Goal: Transaction & Acquisition: Purchase product/service

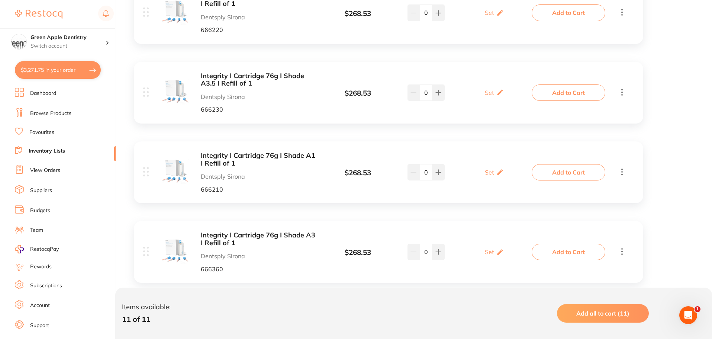
scroll to position [372, 0]
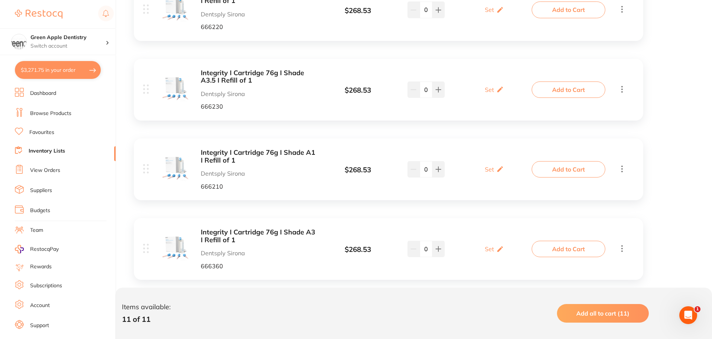
click at [65, 117] on link "Browse Products" at bounding box center [50, 113] width 41 height 7
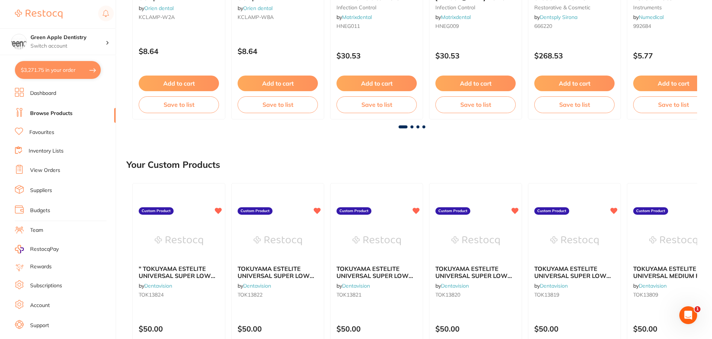
scroll to position [223, 0]
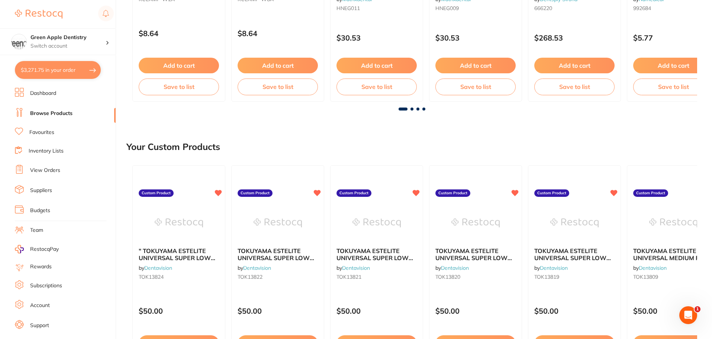
click at [413, 108] on span at bounding box center [412, 109] width 3 height 3
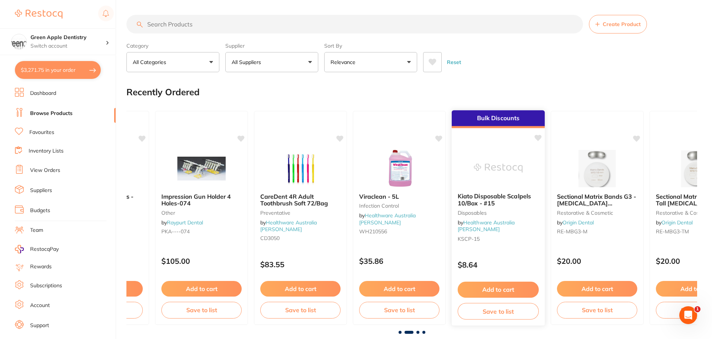
scroll to position [37, 0]
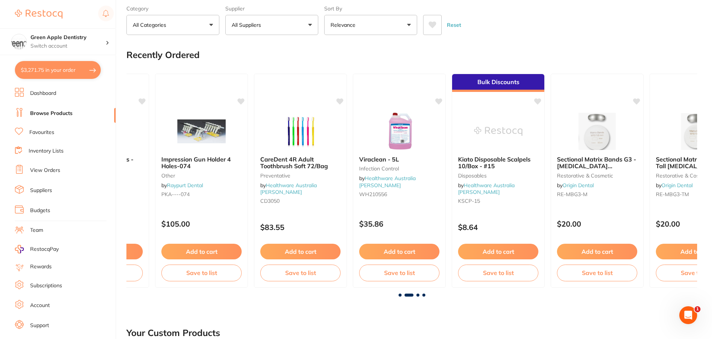
click at [418, 294] on span at bounding box center [418, 295] width 3 height 3
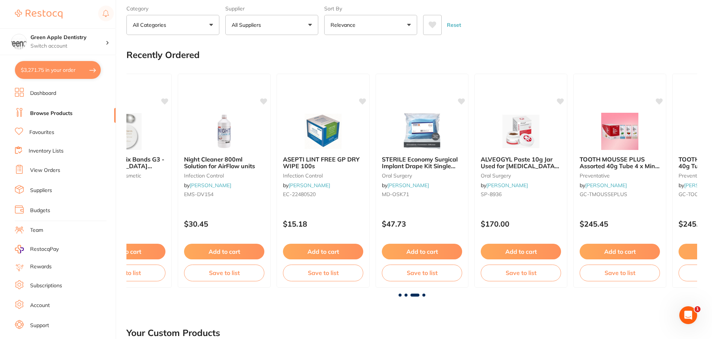
click at [423, 294] on span at bounding box center [424, 295] width 3 height 3
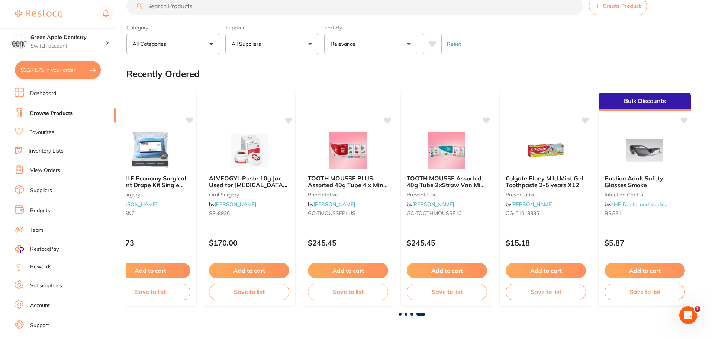
scroll to position [0, 0]
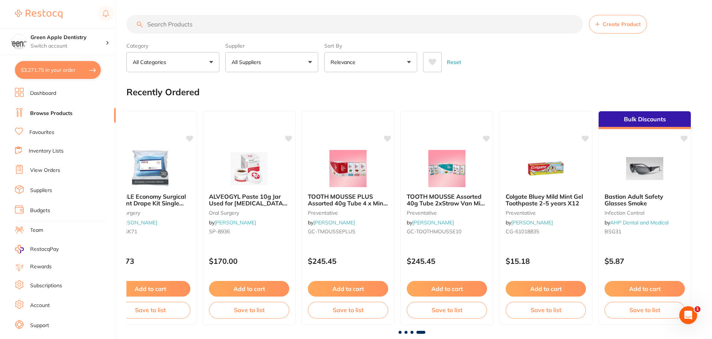
click at [170, 22] on input "search" at bounding box center [354, 24] width 457 height 19
type input "silicone bite"
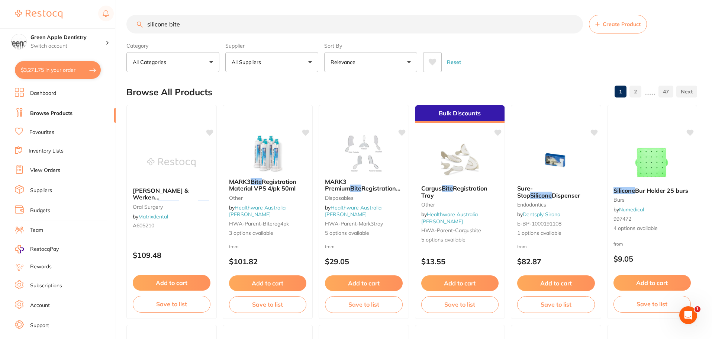
click at [269, 27] on input "silicone bite" at bounding box center [354, 24] width 457 height 19
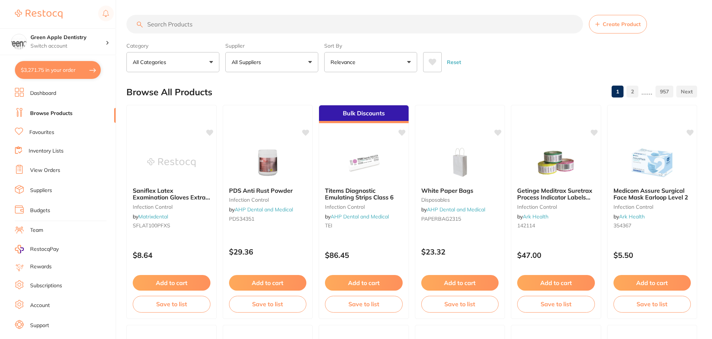
click at [207, 25] on input "search" at bounding box center [354, 24] width 457 height 19
paste input "CT9002824"
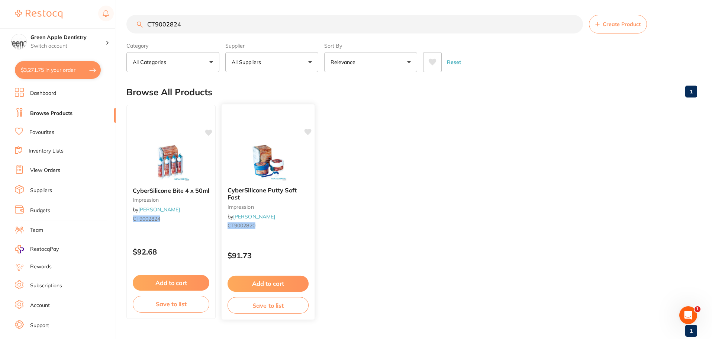
type input "CT9002824"
click at [267, 160] on img at bounding box center [268, 162] width 49 height 38
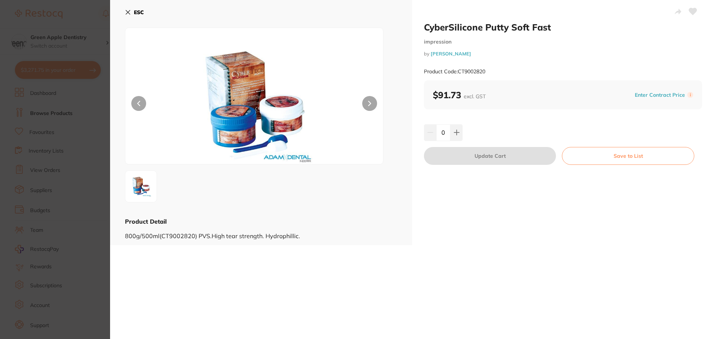
click at [141, 13] on b "ESC" at bounding box center [139, 12] width 10 height 7
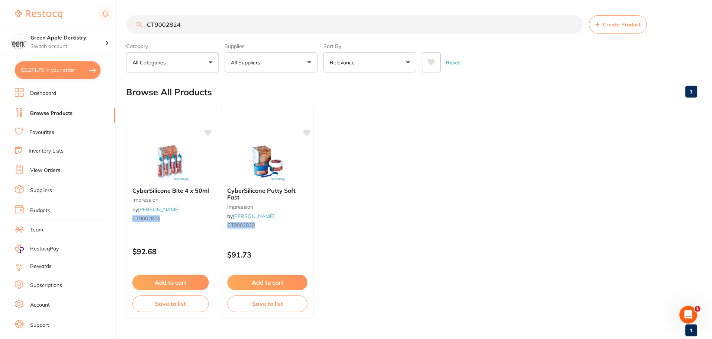
scroll to position [0, 0]
click at [177, 308] on button "Save to list" at bounding box center [170, 304] width 77 height 17
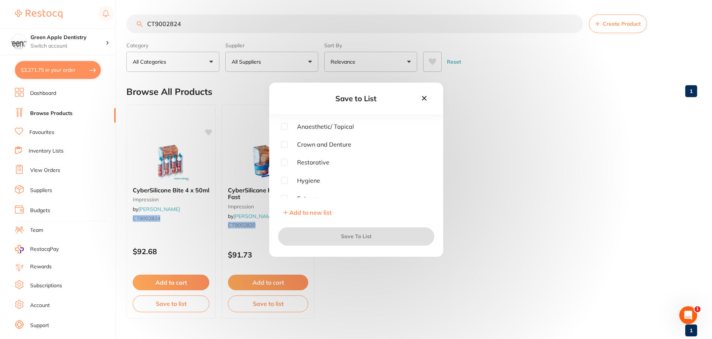
scroll to position [335, 0]
click at [286, 132] on input "checkbox" at bounding box center [284, 133] width 7 height 7
checkbox input "true"
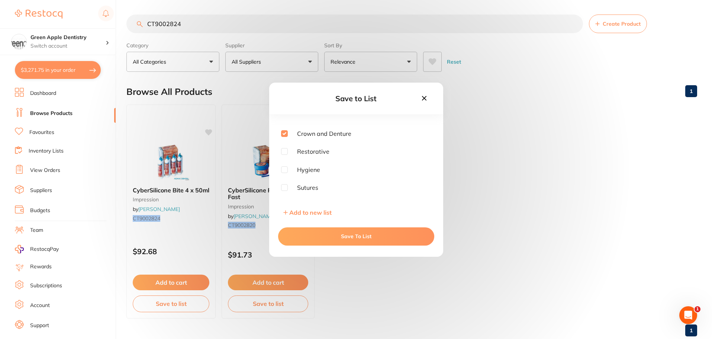
click at [382, 241] on button "Save To List" at bounding box center [356, 236] width 156 height 18
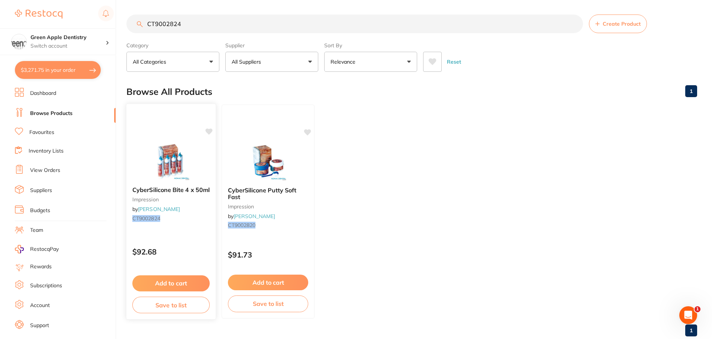
click at [180, 284] on button "Add to cart" at bounding box center [170, 283] width 77 height 16
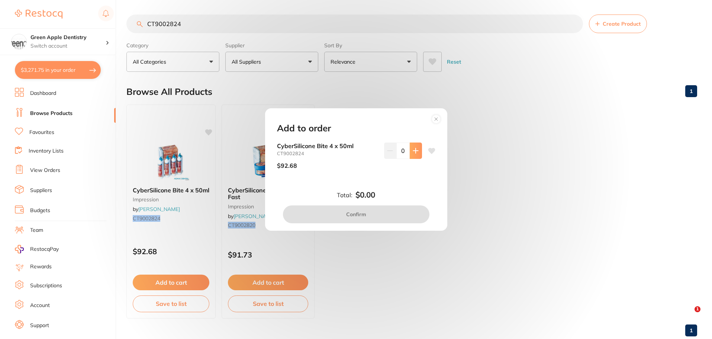
click at [413, 155] on button at bounding box center [416, 150] width 12 height 16
type input "1"
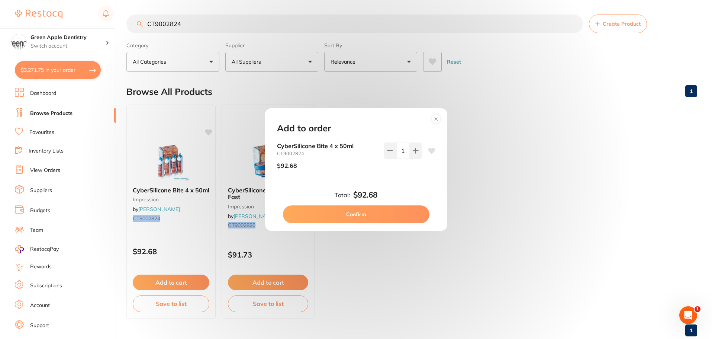
click at [357, 212] on button "Confirm" at bounding box center [356, 214] width 147 height 18
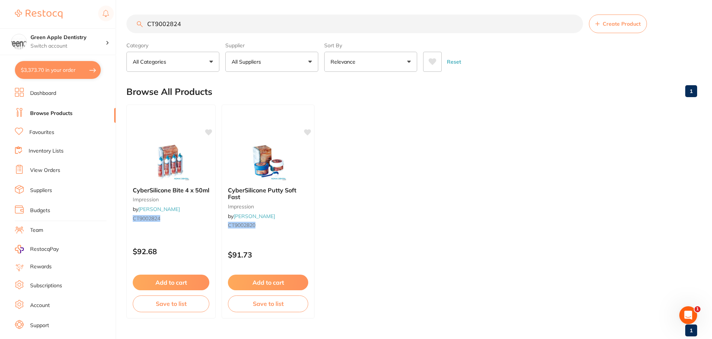
checkbox input "false"
click at [159, 209] on link "[PERSON_NAME]" at bounding box center [159, 209] width 42 height 7
click at [156, 209] on link "[PERSON_NAME]" at bounding box center [159, 209] width 42 height 7
click at [206, 17] on input "CT9002824" at bounding box center [354, 24] width 457 height 19
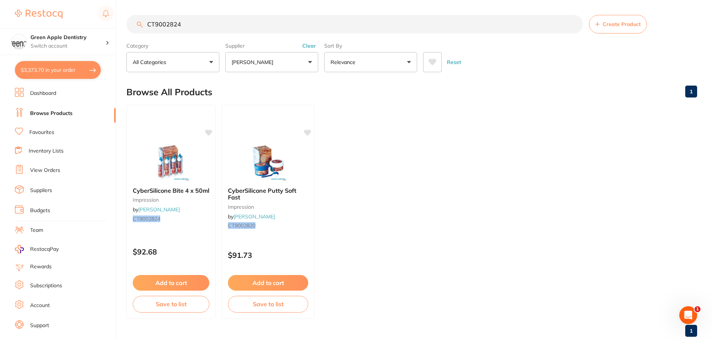
click at [206, 17] on input "CT9002824" at bounding box center [354, 24] width 457 height 19
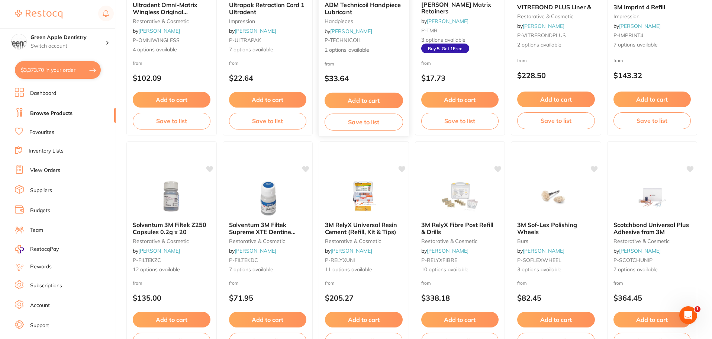
scroll to position [1562, 0]
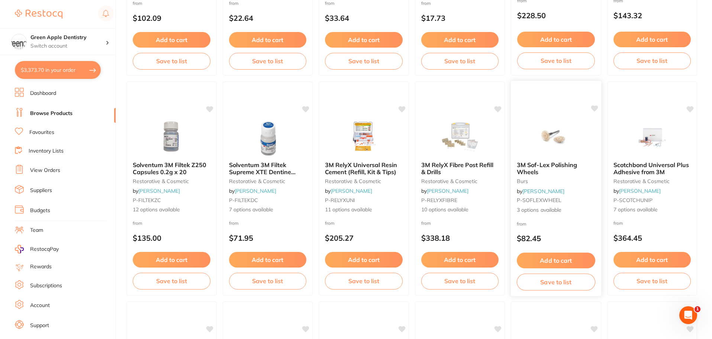
click at [557, 125] on img at bounding box center [556, 137] width 49 height 38
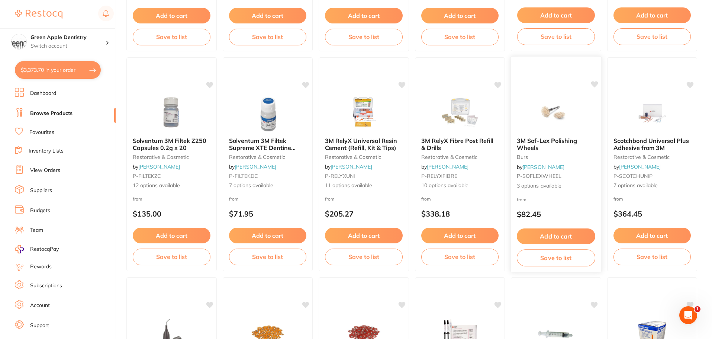
scroll to position [1600, 0]
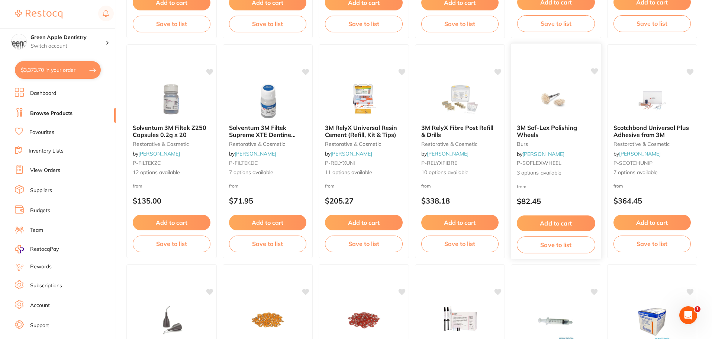
click at [553, 104] on img at bounding box center [556, 100] width 49 height 38
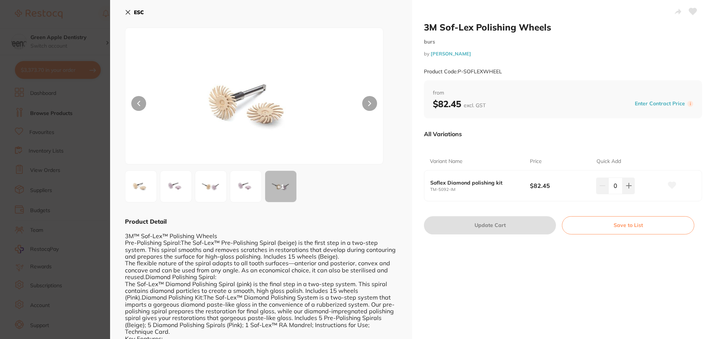
click at [135, 12] on b "ESC" at bounding box center [139, 12] width 10 height 7
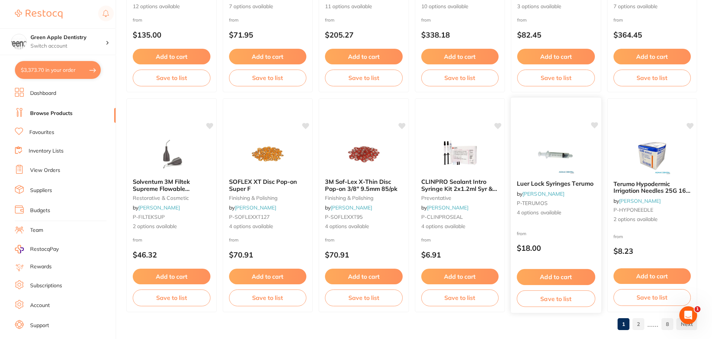
scroll to position [1777, 0]
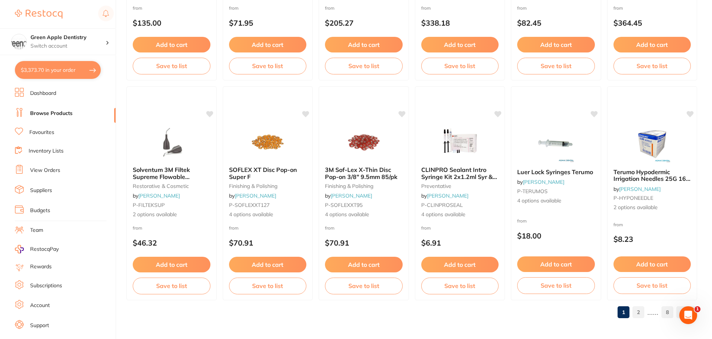
click at [641, 314] on link "2" at bounding box center [639, 312] width 12 height 15
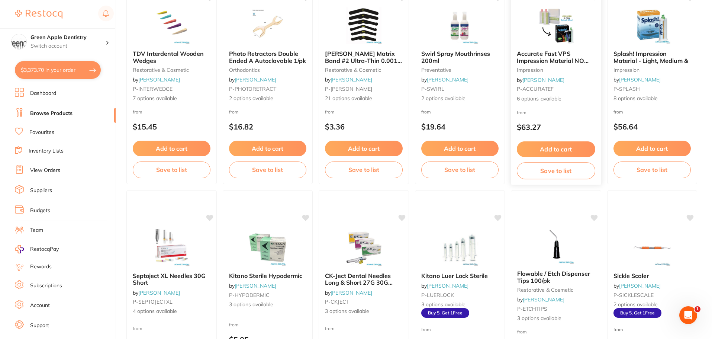
scroll to position [112, 0]
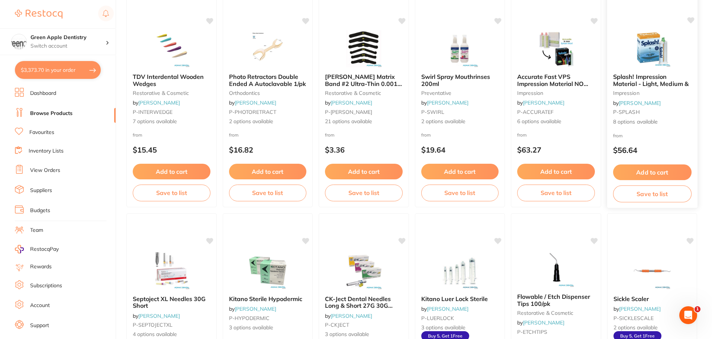
click at [636, 66] on img at bounding box center [652, 49] width 49 height 38
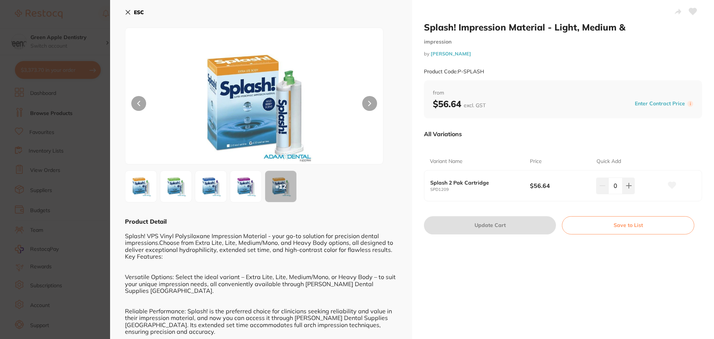
click at [217, 177] on img at bounding box center [211, 186] width 27 height 27
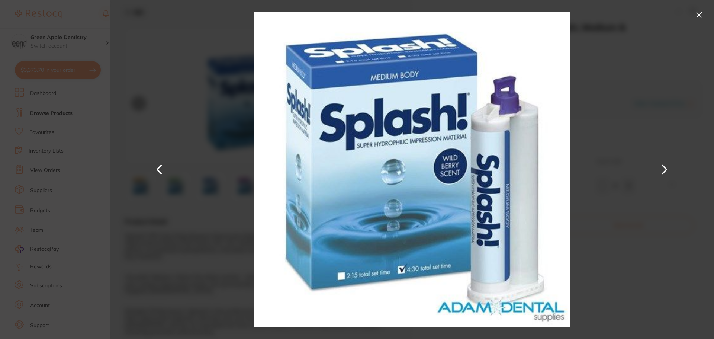
click at [657, 37] on div at bounding box center [412, 169] width 604 height 339
click at [704, 19] on button at bounding box center [699, 15] width 12 height 12
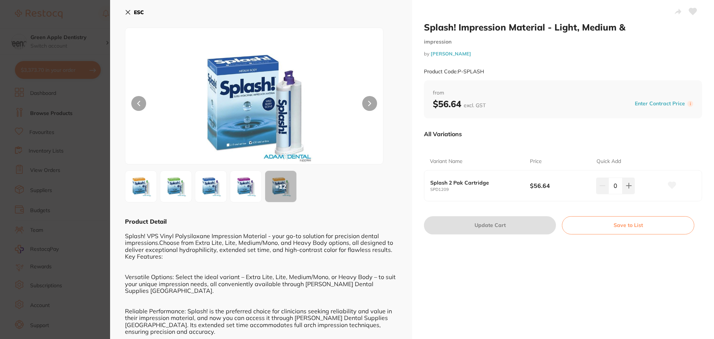
click at [169, 193] on img at bounding box center [176, 186] width 27 height 27
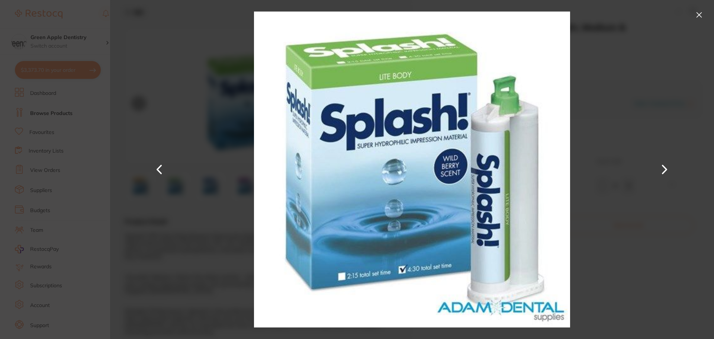
click at [703, 13] on button at bounding box center [699, 15] width 12 height 12
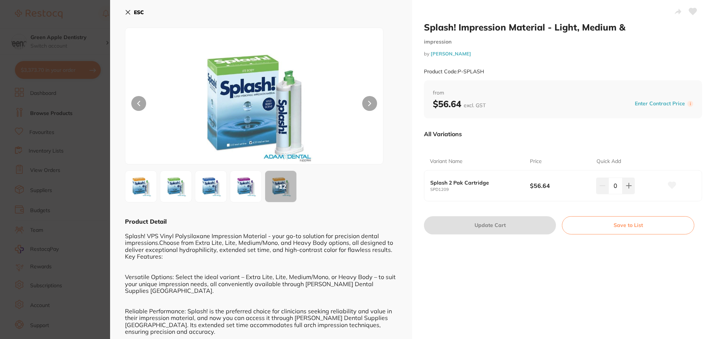
click at [245, 195] on img at bounding box center [245, 186] width 27 height 27
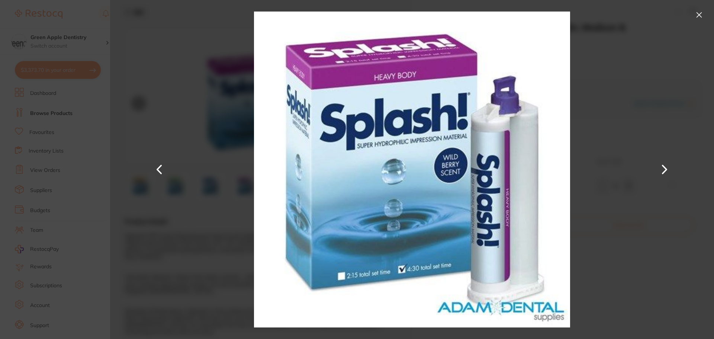
click at [700, 15] on button at bounding box center [699, 15] width 12 height 12
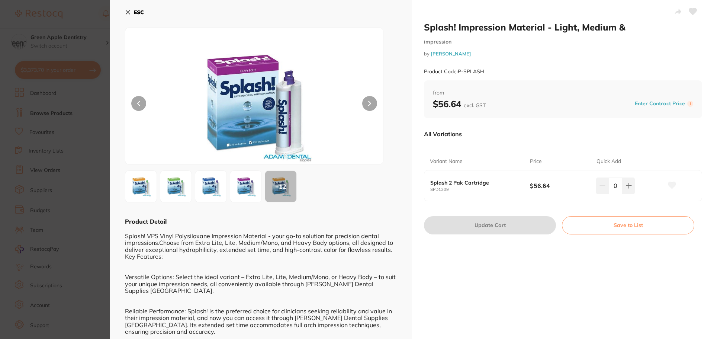
click at [136, 12] on b "ESC" at bounding box center [139, 12] width 10 height 7
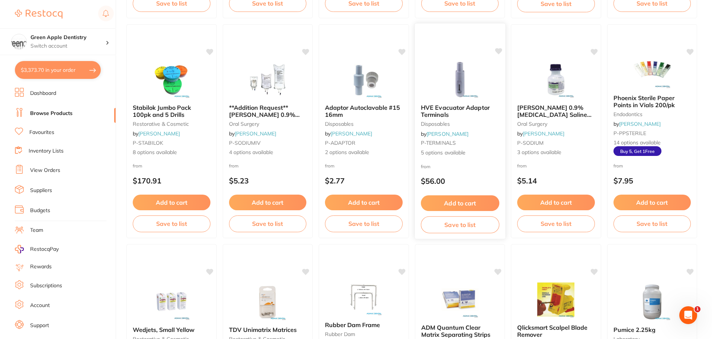
scroll to position [521, 0]
click at [656, 74] on img at bounding box center [652, 69] width 49 height 38
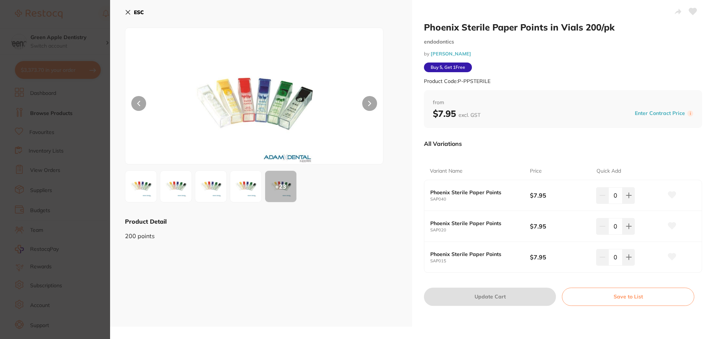
click at [139, 15] on b "ESC" at bounding box center [139, 12] width 10 height 7
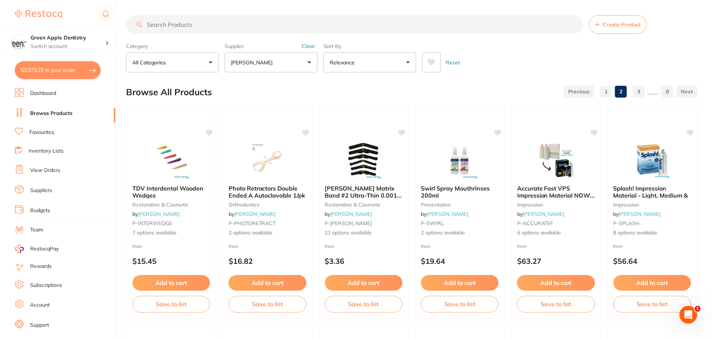
scroll to position [521, 0]
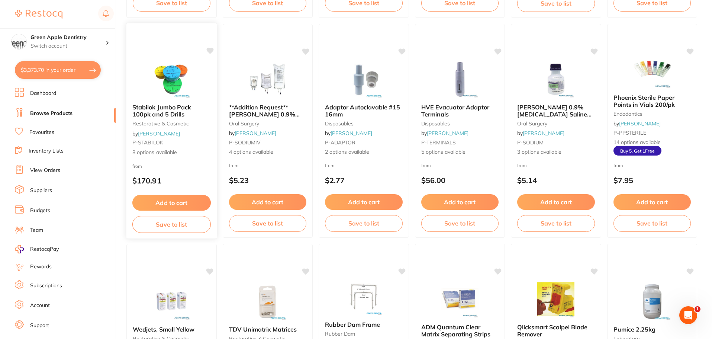
click at [155, 76] on img at bounding box center [171, 79] width 49 height 38
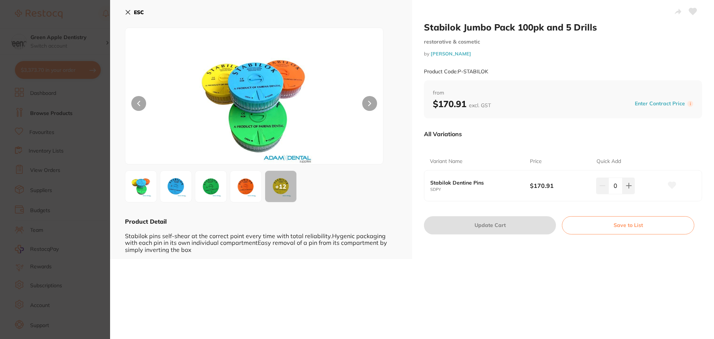
click at [131, 11] on button "ESC" at bounding box center [134, 12] width 19 height 13
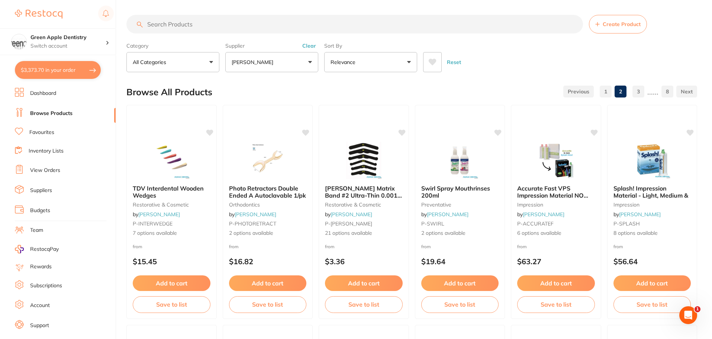
click at [343, 24] on input "search" at bounding box center [354, 24] width 457 height 19
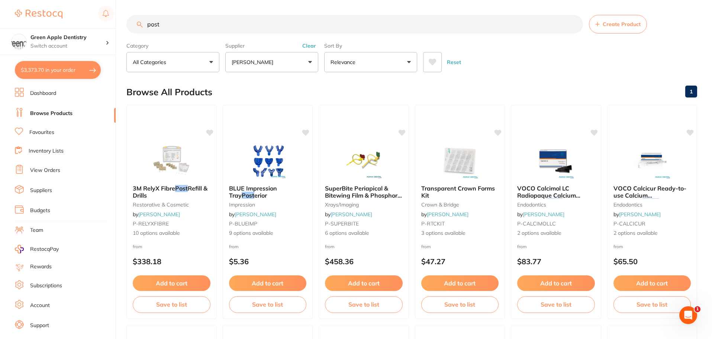
type input "post"
click at [275, 54] on button "[PERSON_NAME]" at bounding box center [271, 62] width 93 height 20
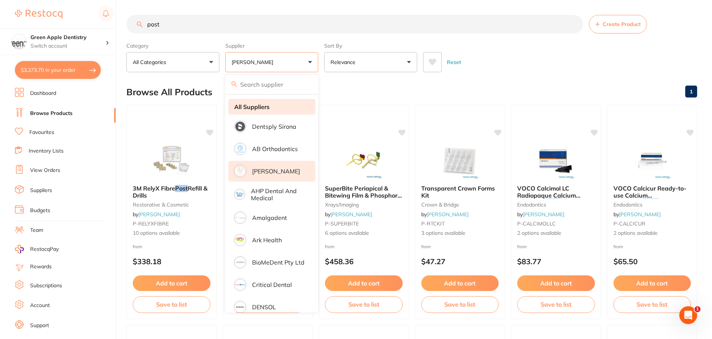
click at [263, 108] on strong "All Suppliers" at bounding box center [251, 106] width 35 height 7
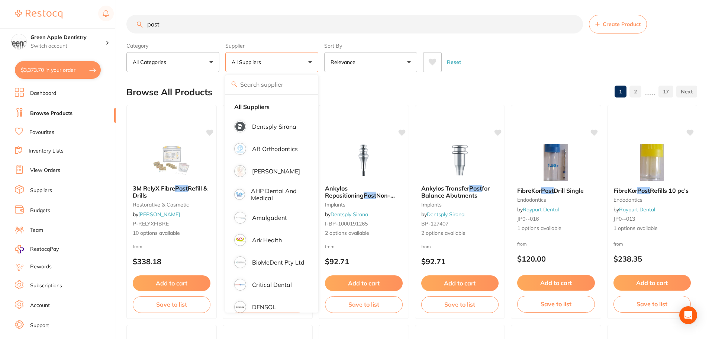
click at [515, 68] on div "Reset" at bounding box center [557, 59] width 268 height 26
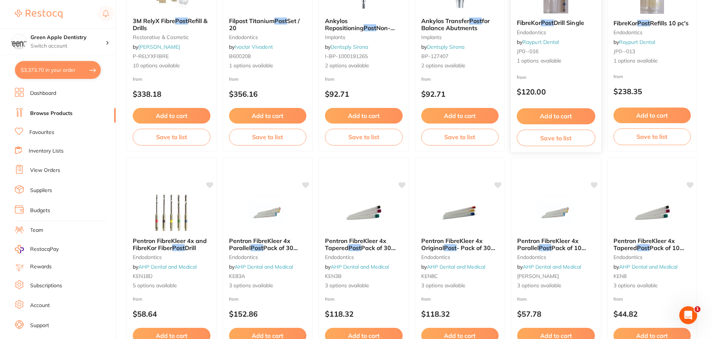
scroll to position [223, 0]
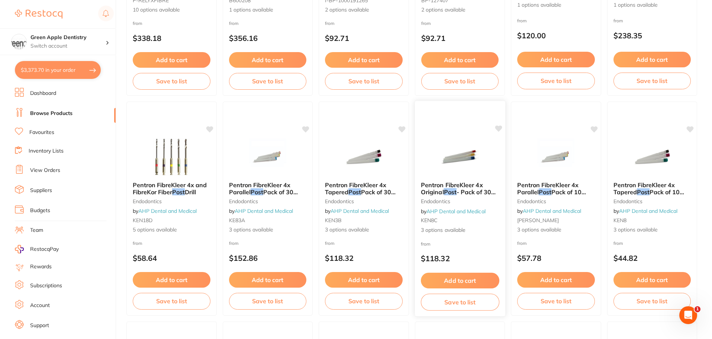
click at [464, 155] on img at bounding box center [460, 157] width 49 height 38
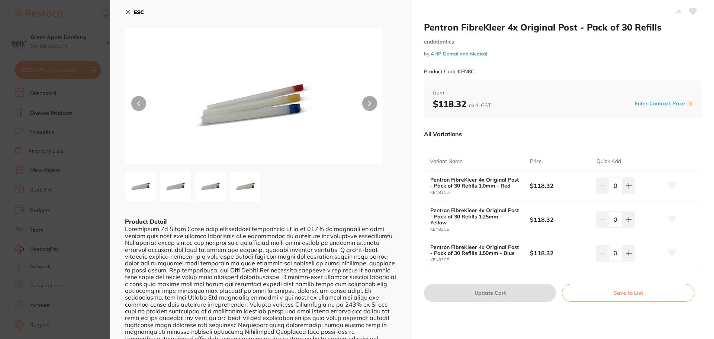
click at [128, 14] on icon at bounding box center [128, 12] width 6 height 6
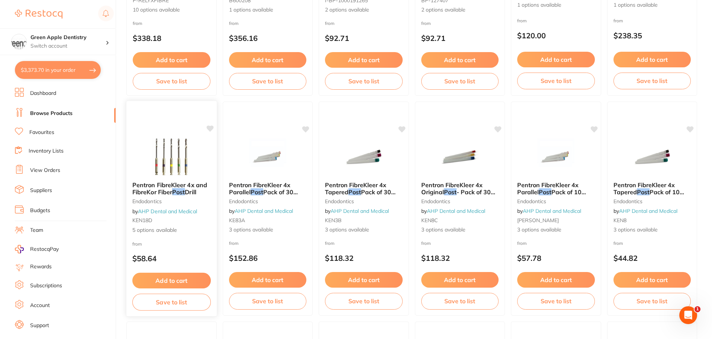
click at [158, 143] on img at bounding box center [171, 157] width 49 height 38
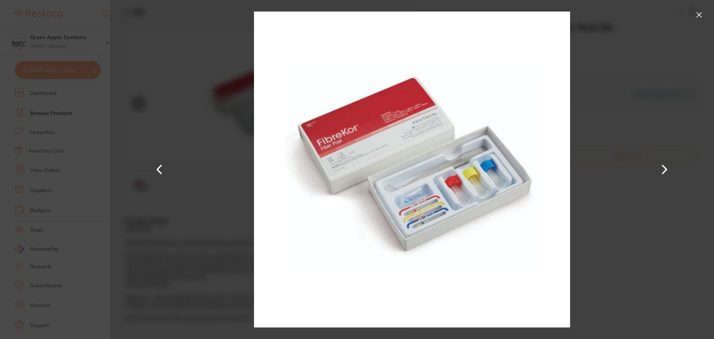
scroll to position [1507, 0]
click at [700, 11] on button at bounding box center [699, 15] width 12 height 12
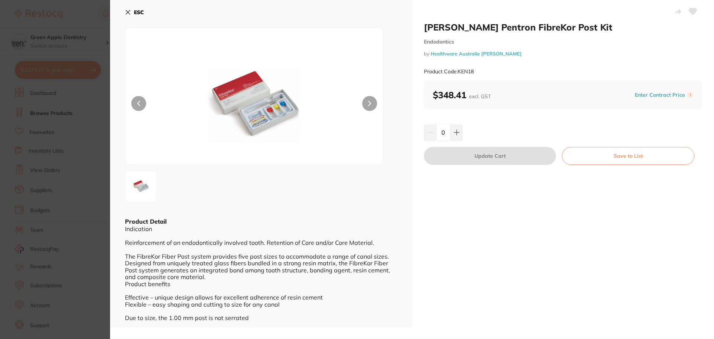
click at [131, 7] on button "ESC" at bounding box center [134, 12] width 19 height 13
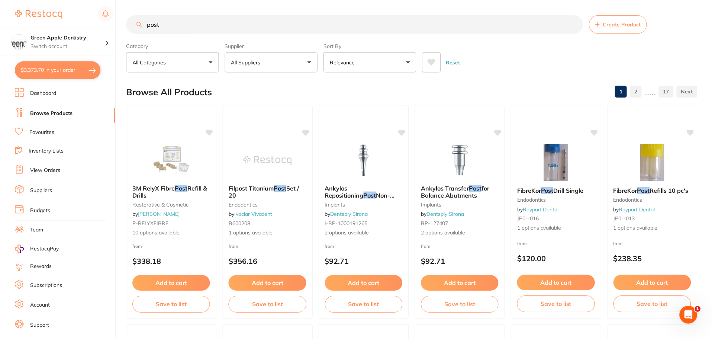
scroll to position [1451, 0]
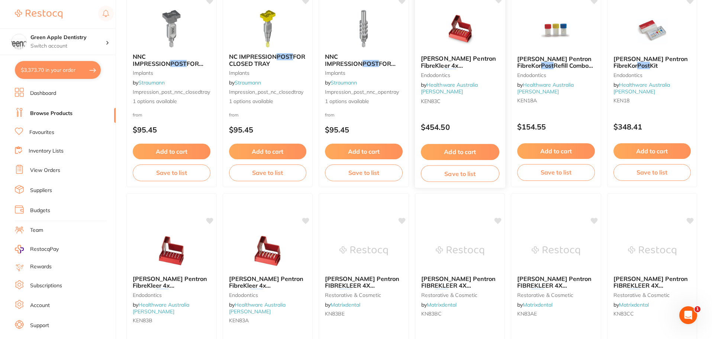
click at [465, 34] on img at bounding box center [460, 31] width 49 height 38
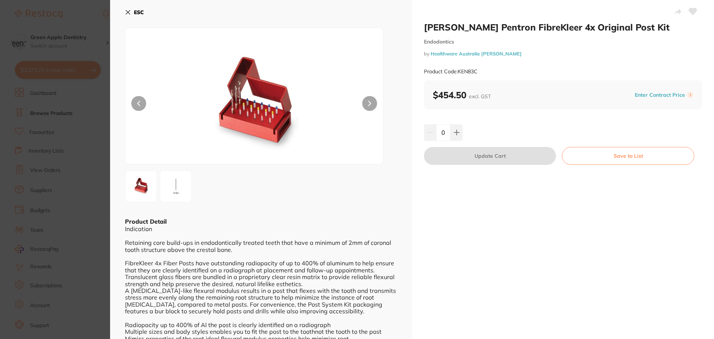
click at [133, 10] on button "ESC" at bounding box center [134, 12] width 19 height 13
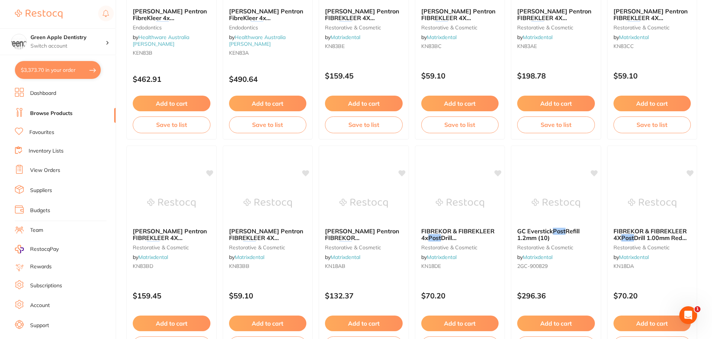
scroll to position [1777, 0]
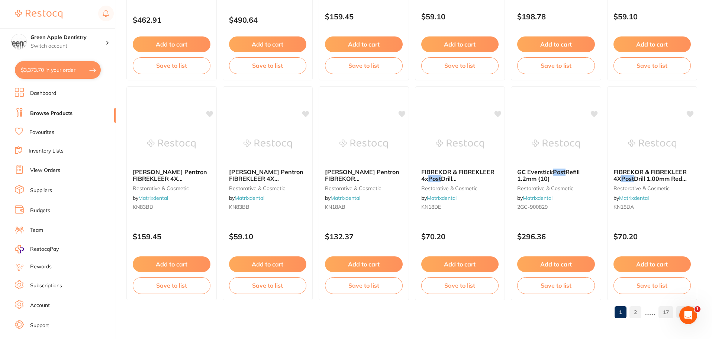
click at [635, 309] on link "2" at bounding box center [636, 312] width 12 height 15
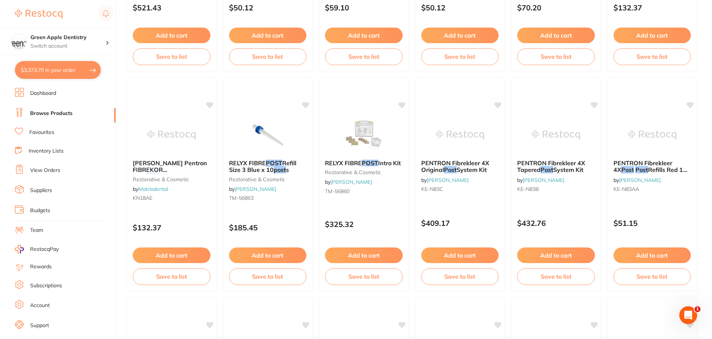
scroll to position [260, 0]
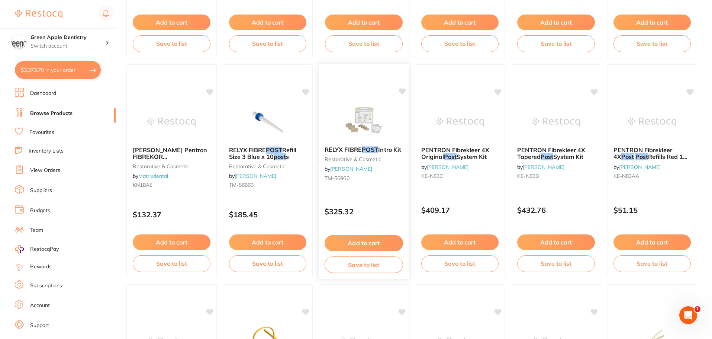
click at [379, 117] on img at bounding box center [364, 122] width 49 height 38
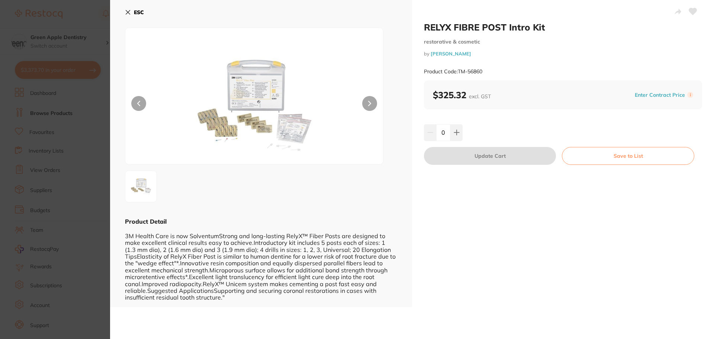
click at [132, 6] on button "ESC" at bounding box center [134, 12] width 19 height 13
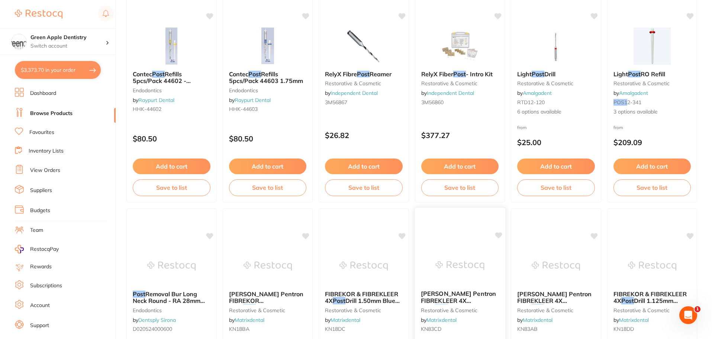
scroll to position [1451, 0]
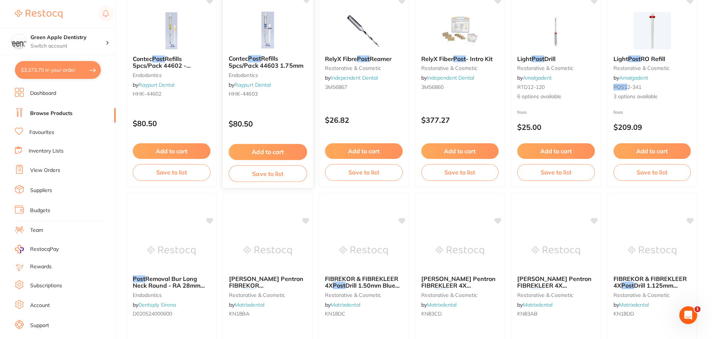
click at [282, 37] on img at bounding box center [267, 31] width 49 height 38
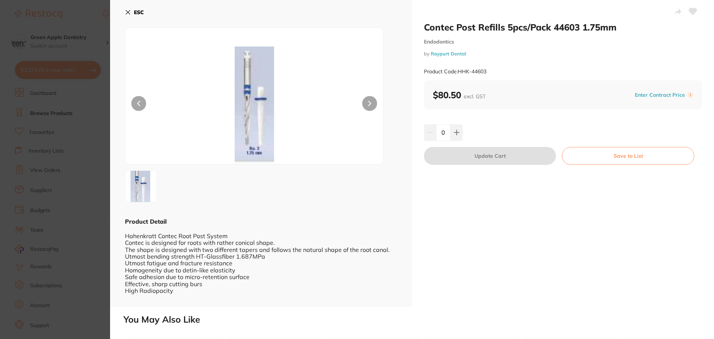
click at [71, 185] on section "Contec Post Refills 5pcs/Pack 44603 1.75mm Endodontics by Raypurt Dental Produc…" at bounding box center [357, 169] width 714 height 339
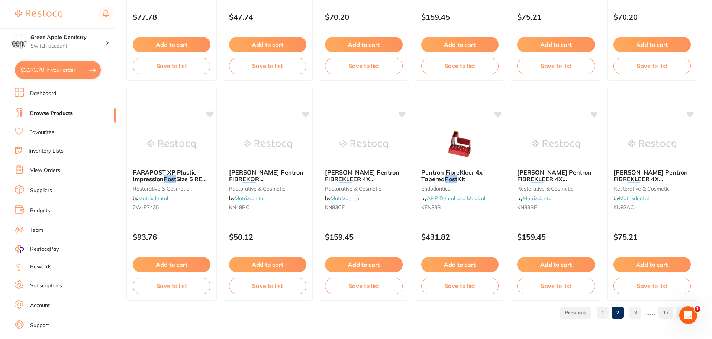
scroll to position [1777, 0]
click at [636, 311] on link "3" at bounding box center [636, 312] width 12 height 15
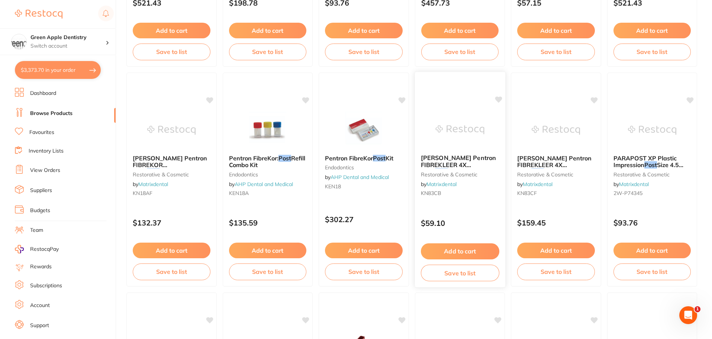
scroll to position [260, 0]
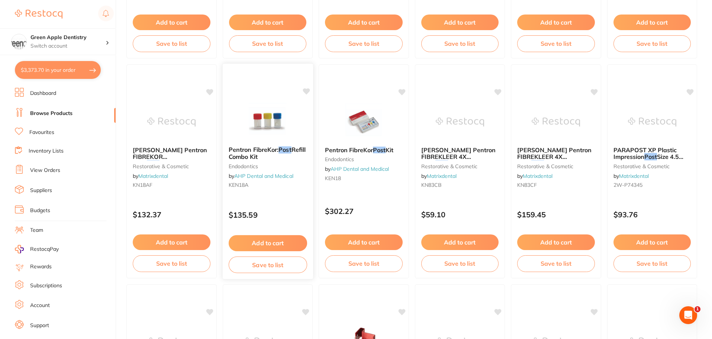
click at [268, 115] on img at bounding box center [267, 122] width 49 height 38
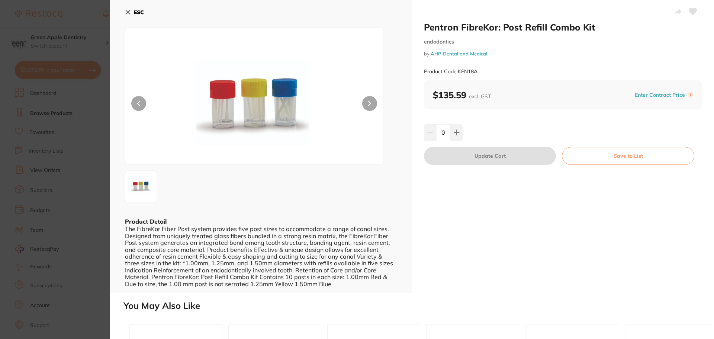
click at [141, 13] on b "ESC" at bounding box center [139, 12] width 10 height 7
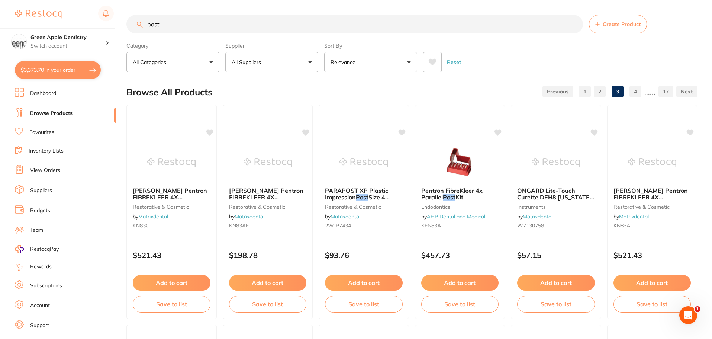
click at [319, 23] on input "post" at bounding box center [354, 24] width 457 height 19
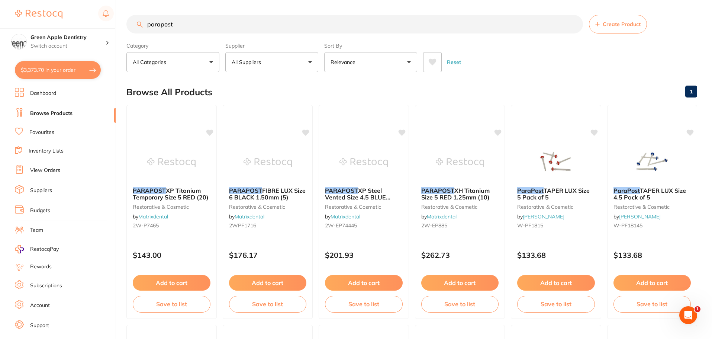
drag, startPoint x: 556, startPoint y: 145, endPoint x: 539, endPoint y: 153, distance: 18.3
click at [556, 145] on img at bounding box center [556, 162] width 48 height 37
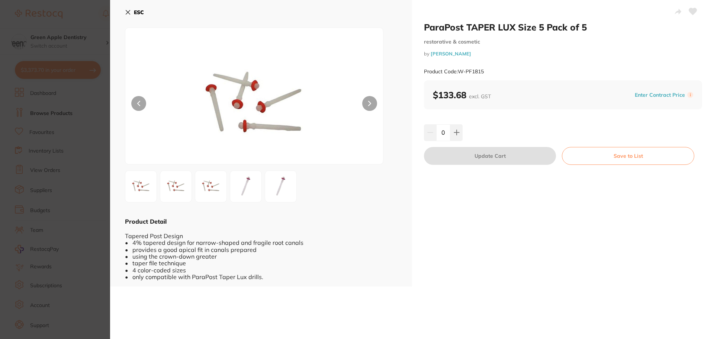
click at [137, 11] on b "ESC" at bounding box center [139, 12] width 10 height 7
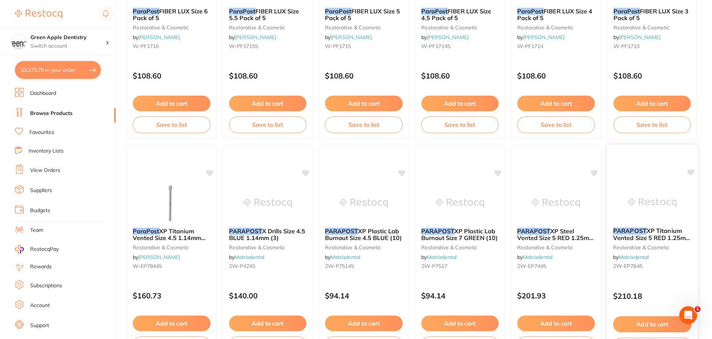
scroll to position [485, 0]
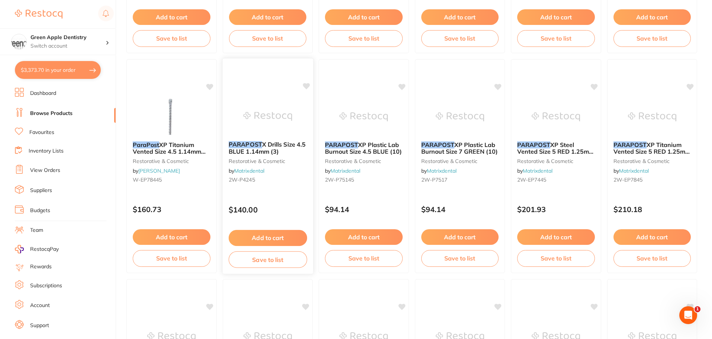
click at [267, 115] on img at bounding box center [267, 116] width 49 height 38
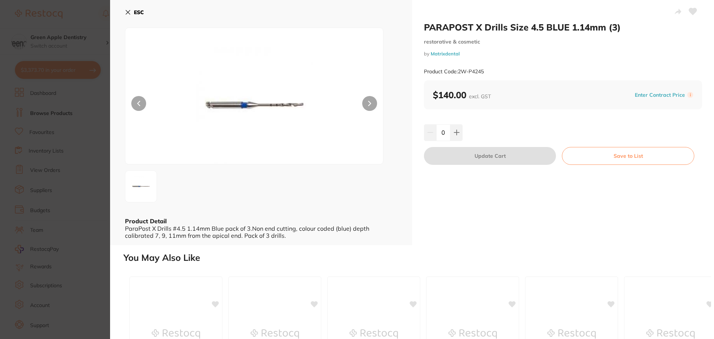
click at [136, 15] on b "ESC" at bounding box center [139, 12] width 10 height 7
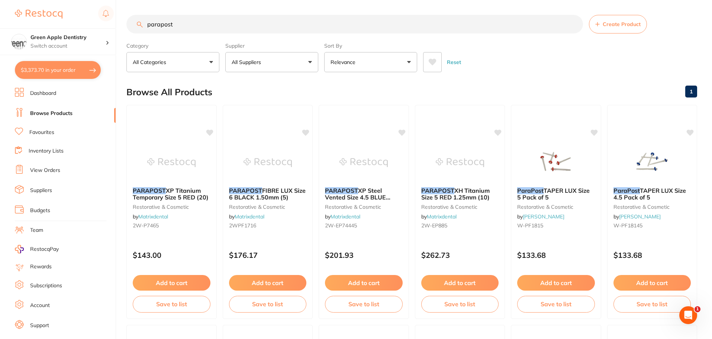
click at [48, 112] on link "Browse Products" at bounding box center [51, 113] width 42 height 7
drag, startPoint x: 233, startPoint y: 22, endPoint x: 231, endPoint y: 28, distance: 6.4
click at [231, 28] on input "parapost" at bounding box center [354, 24] width 457 height 19
type input "parapos"
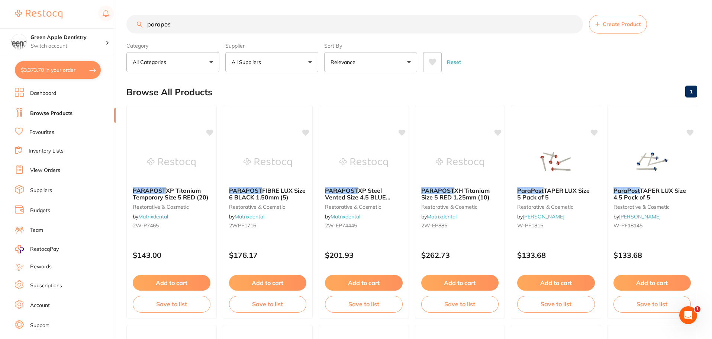
click at [231, 28] on input "parapos" at bounding box center [354, 24] width 457 height 19
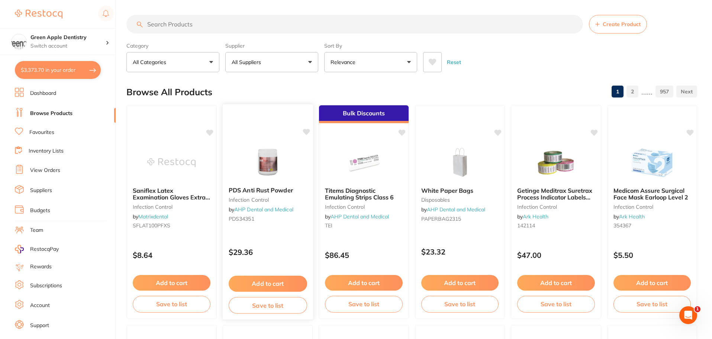
click at [259, 151] on img at bounding box center [267, 162] width 49 height 38
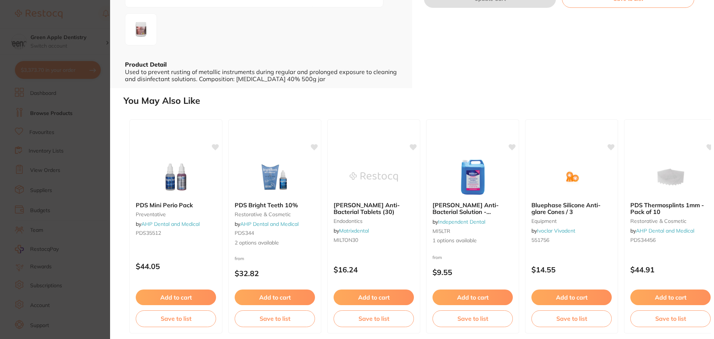
scroll to position [160, 0]
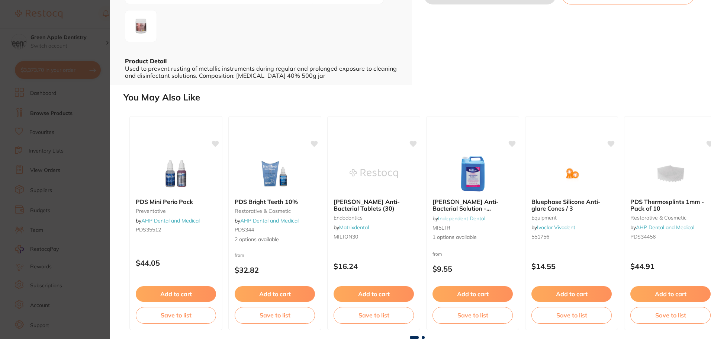
click at [422, 337] on span at bounding box center [423, 337] width 3 height 3
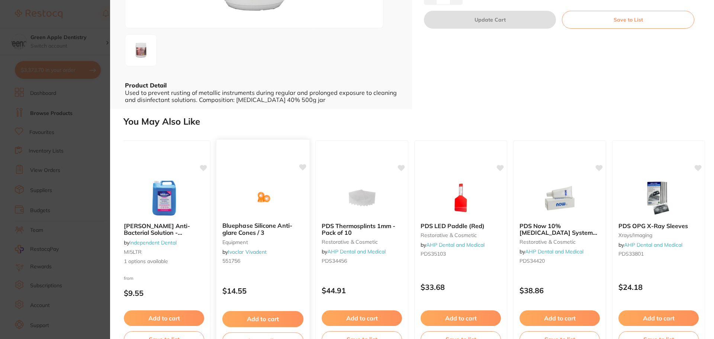
scroll to position [123, 0]
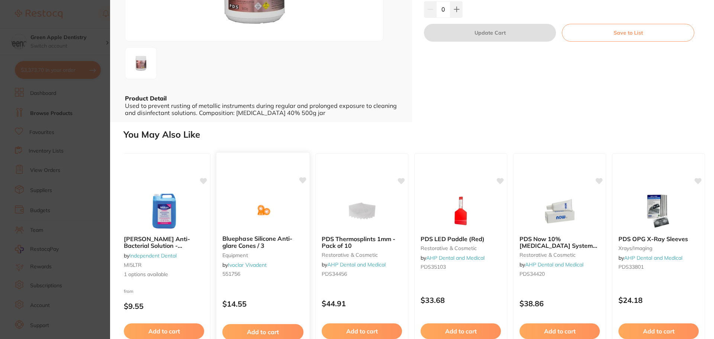
click at [273, 209] on img at bounding box center [262, 211] width 49 height 38
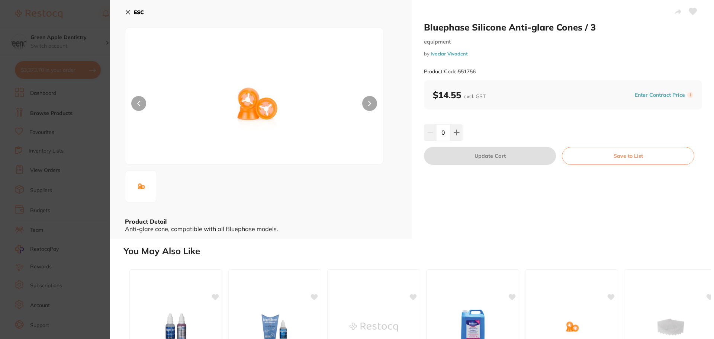
click at [131, 14] on button "ESC" at bounding box center [134, 12] width 19 height 13
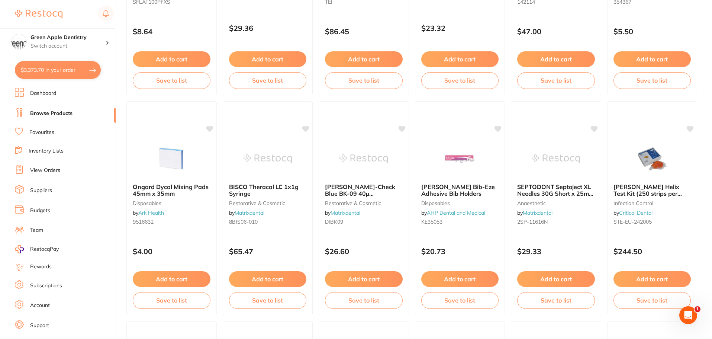
scroll to position [225, 0]
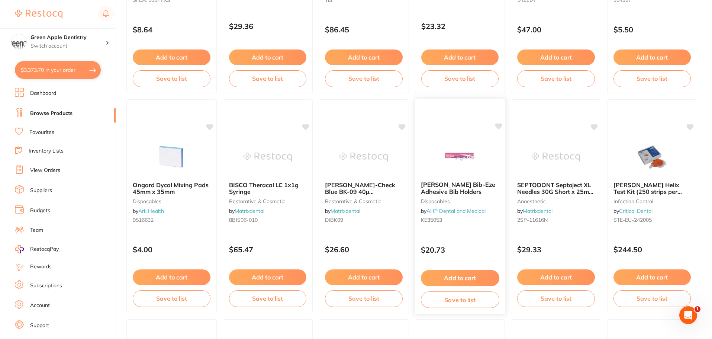
click at [490, 162] on div at bounding box center [460, 157] width 90 height 38
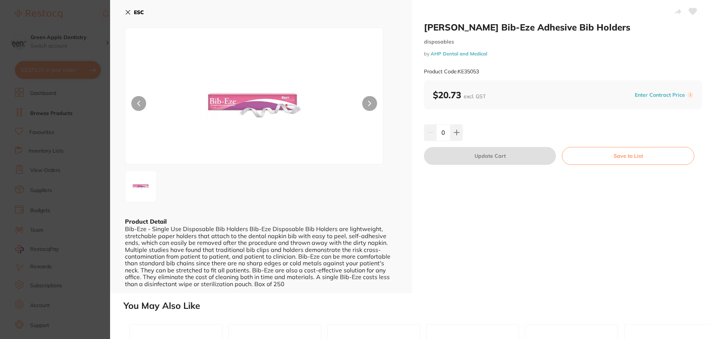
click at [128, 10] on icon at bounding box center [128, 12] width 6 height 6
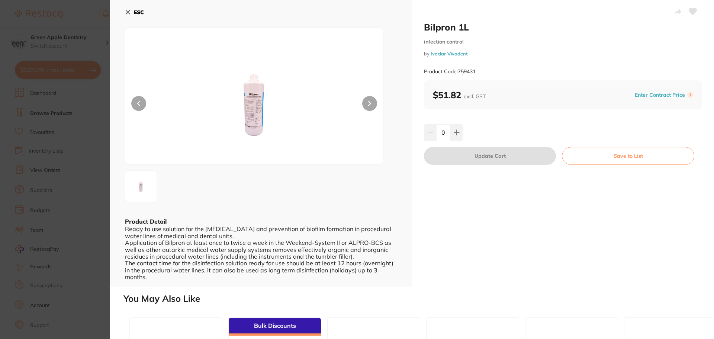
click at [136, 13] on b "ESC" at bounding box center [139, 12] width 10 height 7
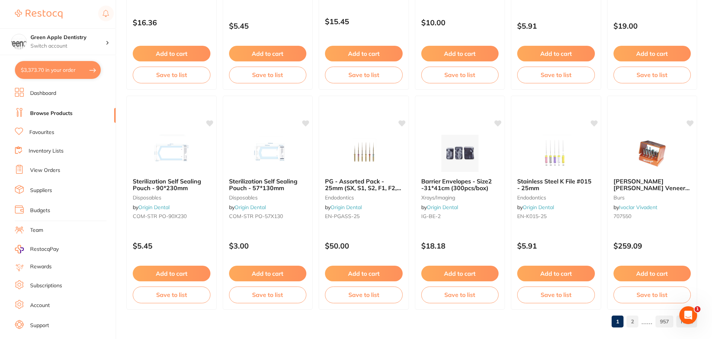
scroll to position [1777, 0]
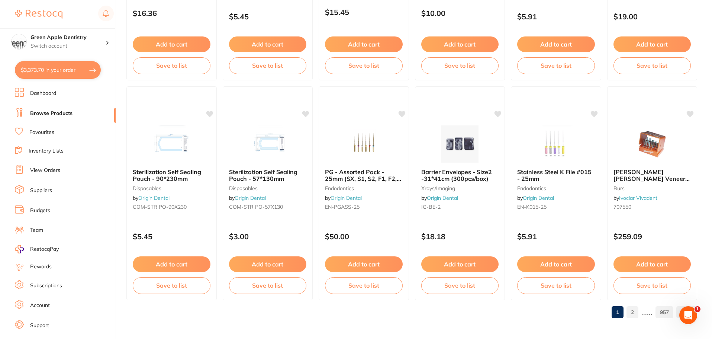
click at [635, 311] on link "2" at bounding box center [633, 312] width 12 height 15
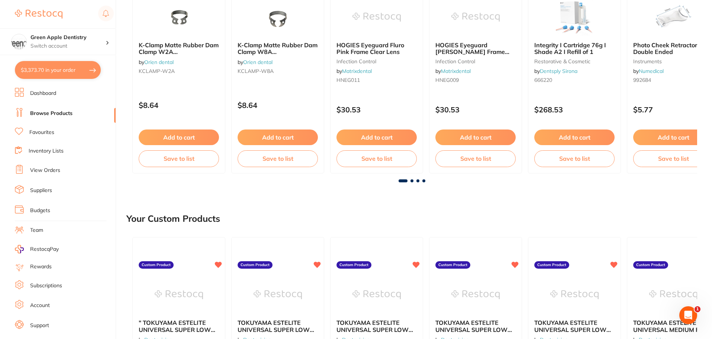
scroll to position [37, 0]
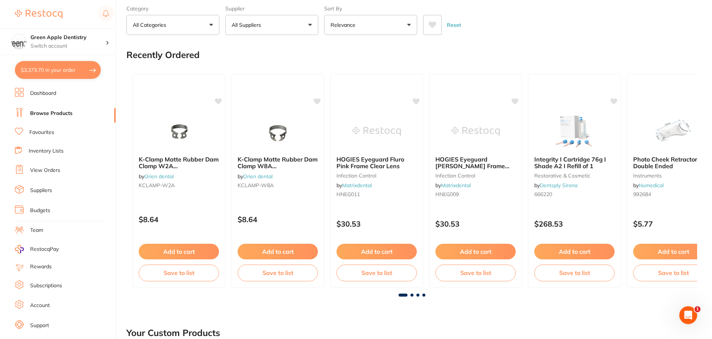
click at [155, 56] on h2 "Recently Ordered" at bounding box center [162, 55] width 73 height 10
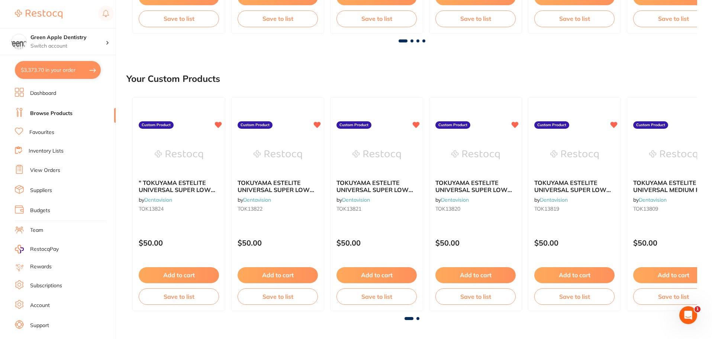
scroll to position [10, 0]
